Goal: Find specific fact: Locate a discrete piece of known information

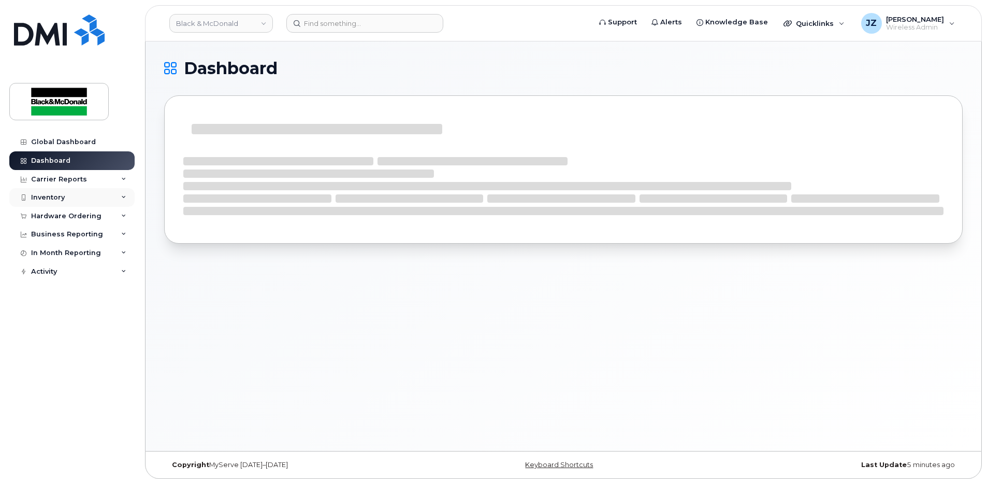
click at [45, 197] on div "Inventory" at bounding box center [48, 197] width 34 height 8
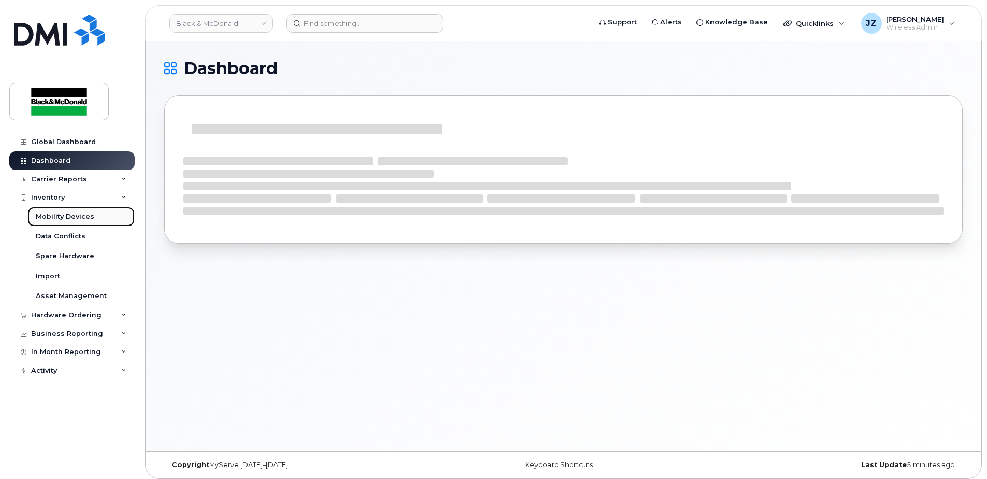
click at [61, 215] on div "Mobility Devices" at bounding box center [65, 216] width 59 height 9
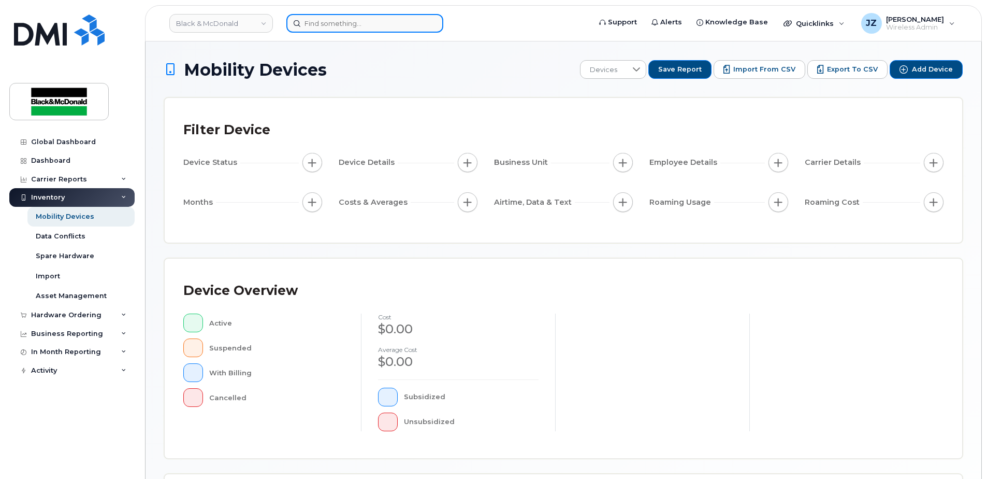
click at [370, 23] on input at bounding box center [364, 23] width 157 height 19
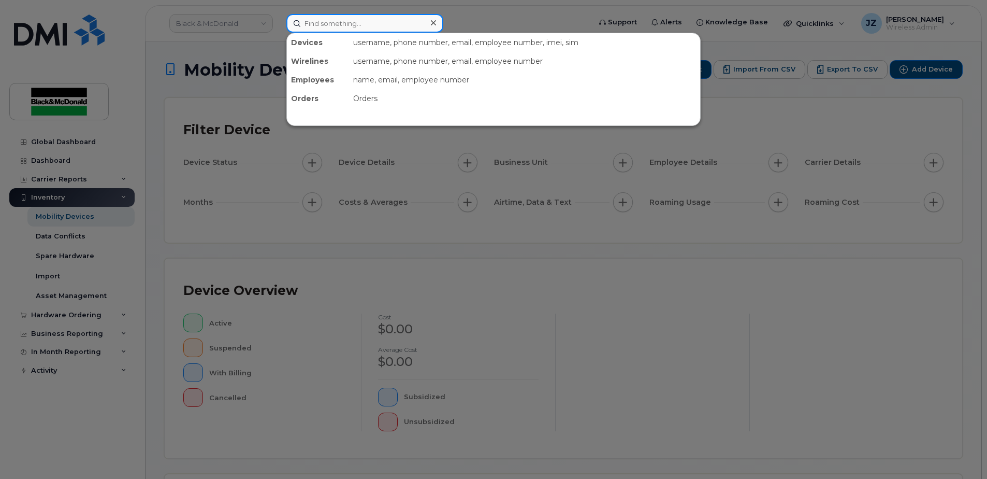
paste input "[PHONE_NUMBER]"
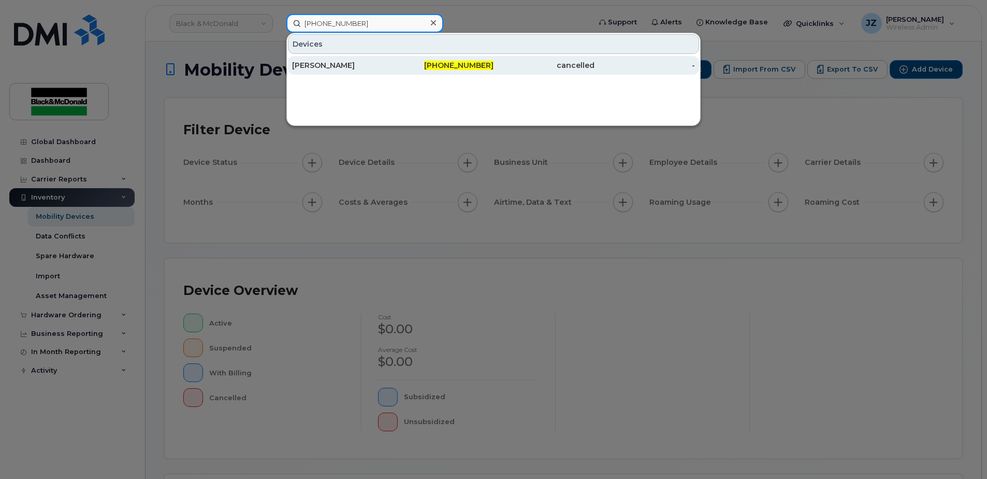
type input "[PHONE_NUMBER]"
click at [369, 65] on div "[PERSON_NAME]" at bounding box center [342, 65] width 101 height 10
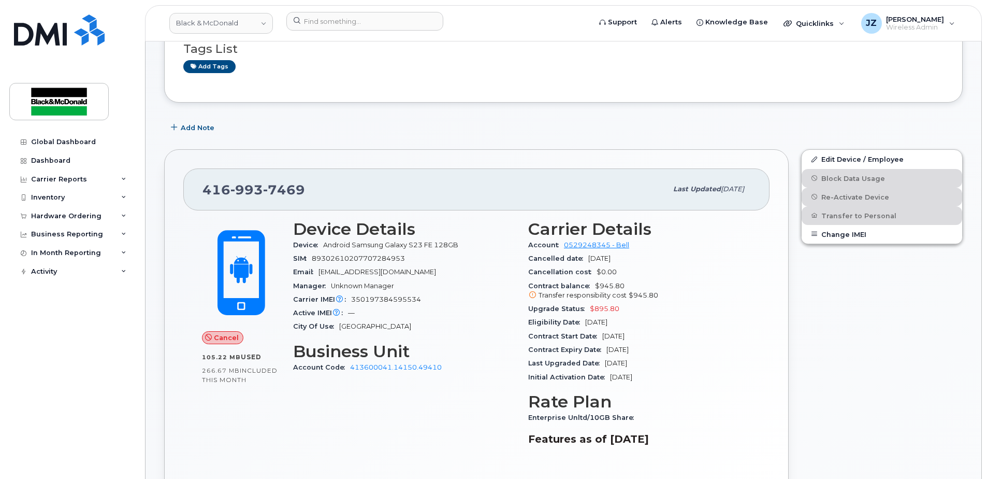
scroll to position [104, 0]
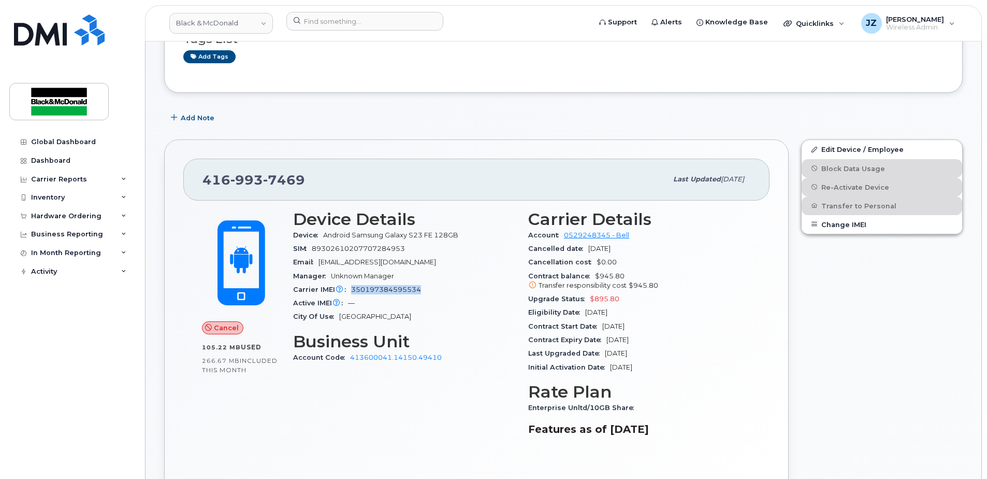
drag, startPoint x: 421, startPoint y: 291, endPoint x: 352, endPoint y: 294, distance: 69.0
click at [352, 294] on div "Carrier IMEI Carrier IMEI is reported during the last billing cycle or change o…" at bounding box center [404, 289] width 223 height 13
copy span "350197384595534"
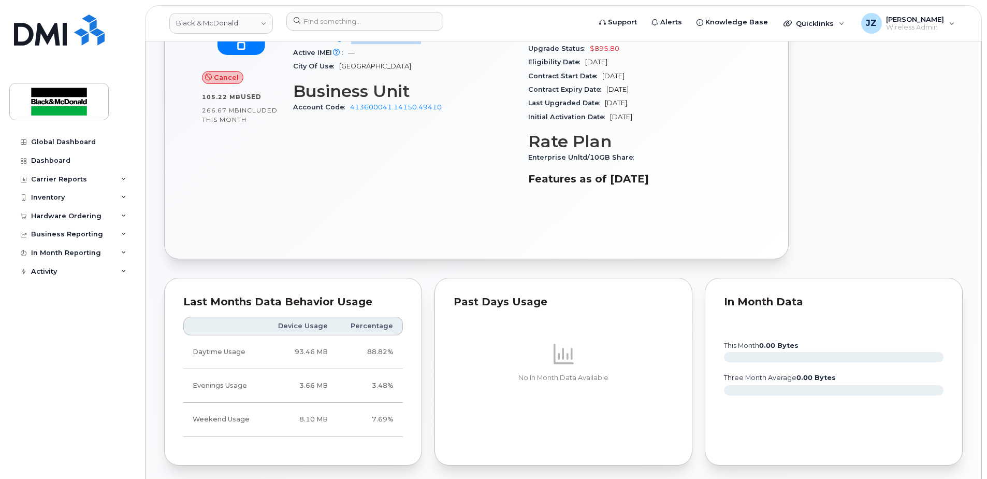
scroll to position [52, 0]
